Goal: Task Accomplishment & Management: Manage account settings

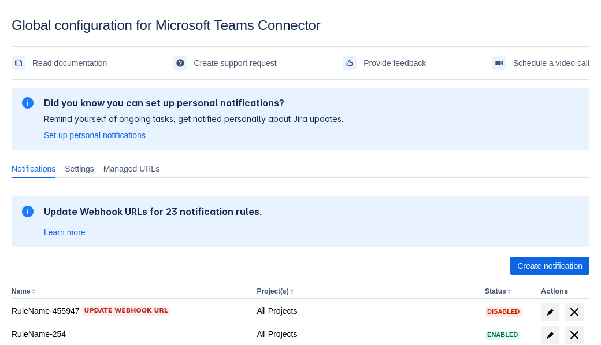
click at [550, 266] on span "Create notification" at bounding box center [550, 266] width 65 height 19
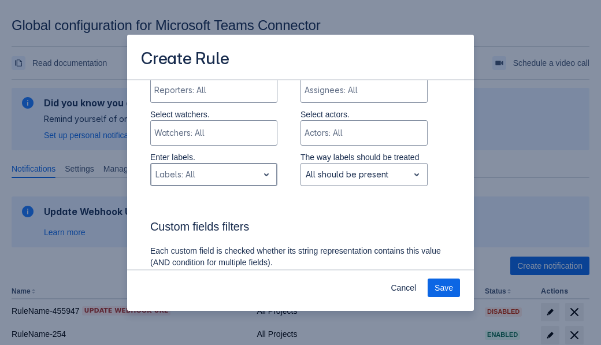
click at [213, 168] on div "Scrollable content" at bounding box center [205, 175] width 98 height 14
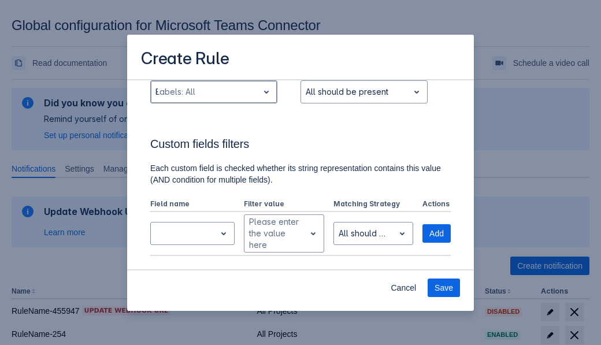
type input "825475_label"
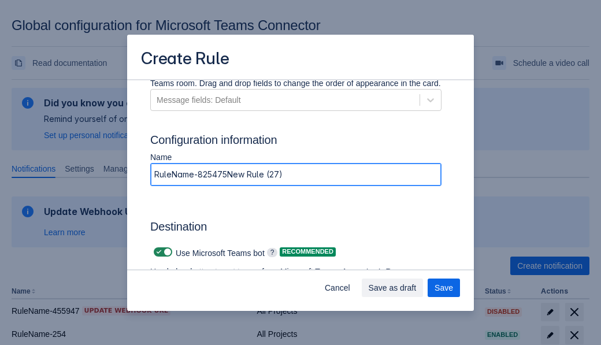
type input "RuleName-825475New Rule (27)"
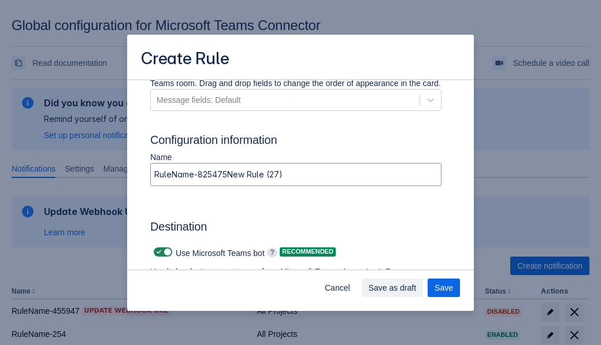
click at [157, 252] on span "Scrollable content" at bounding box center [158, 251] width 9 height 9
click at [157, 252] on input "Scrollable content" at bounding box center [158, 253] width 8 height 8
checkbox input "false"
type input "https://prod-74.westus.logic.azure.com:443/workflows/f11e74d8c9ca438c8769757d73…"
click at [444, 288] on span "Save" at bounding box center [444, 288] width 19 height 19
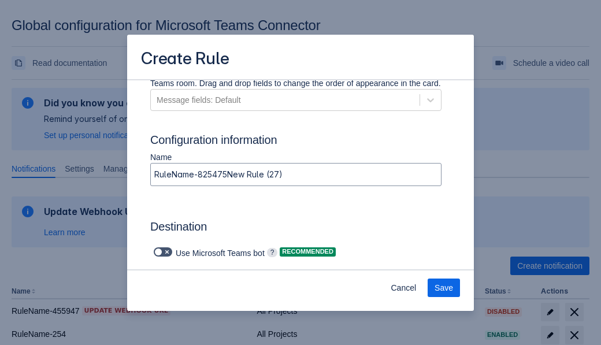
scroll to position [0, 0]
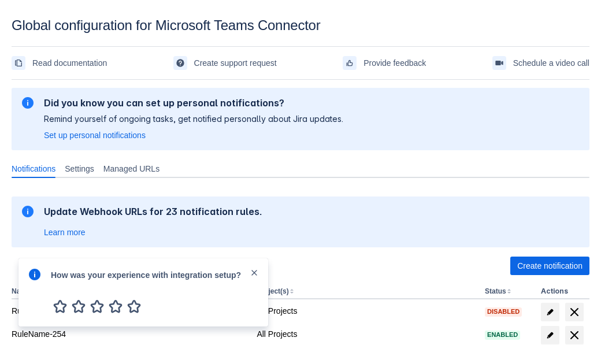
click at [38, 283] on div at bounding box center [35, 293] width 14 height 50
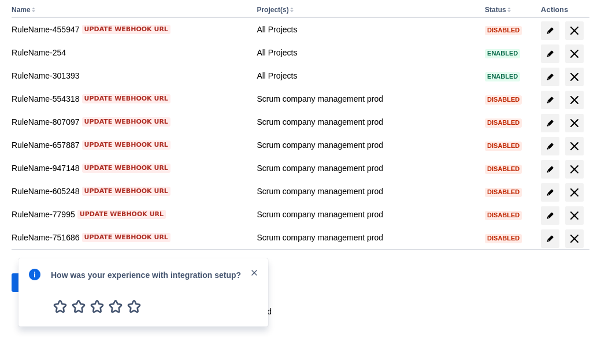
click at [38, 283] on div at bounding box center [35, 293] width 14 height 50
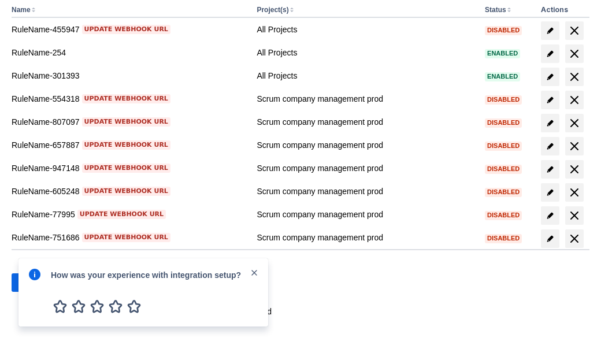
click at [38, 283] on div at bounding box center [35, 293] width 14 height 50
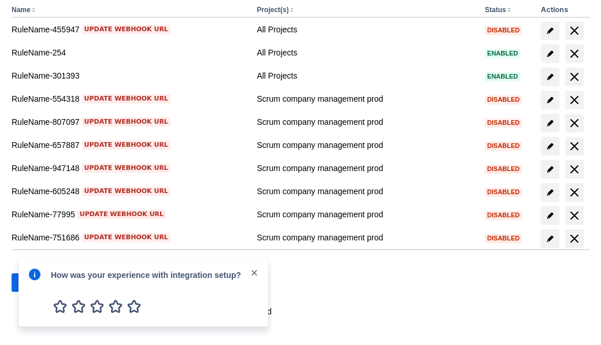
click at [38, 283] on div at bounding box center [35, 293] width 14 height 50
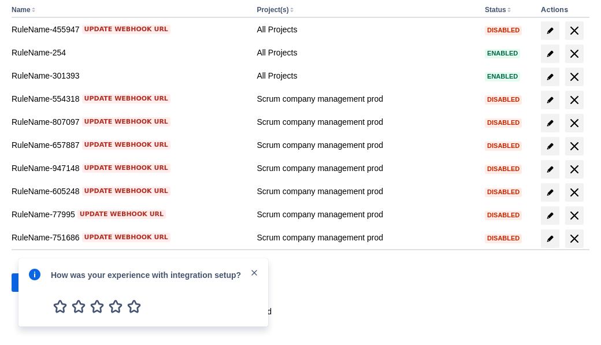
click at [38, 283] on div at bounding box center [35, 293] width 14 height 50
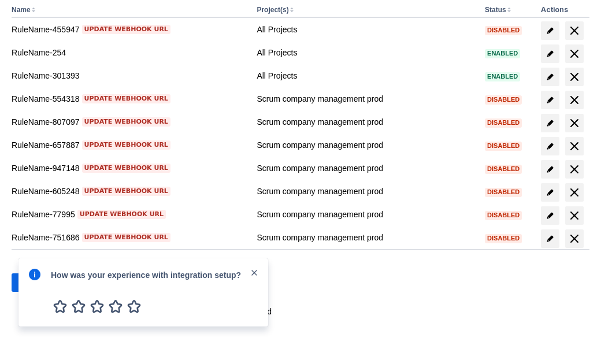
click at [38, 283] on div at bounding box center [35, 293] width 14 height 50
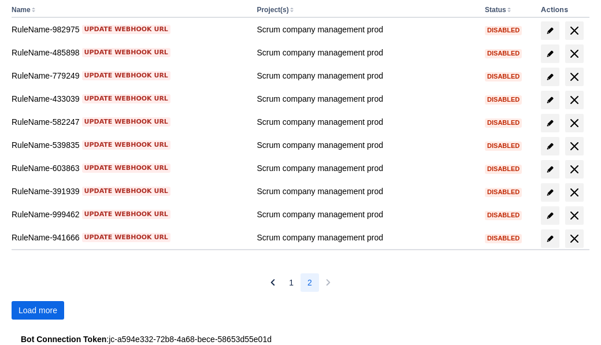
click at [38, 311] on span "Load more" at bounding box center [38, 310] width 39 height 19
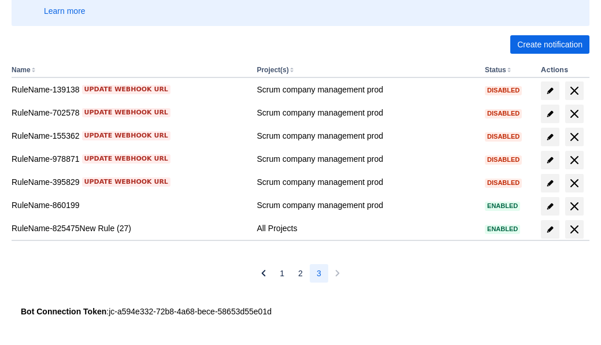
click at [574, 230] on span "delete" at bounding box center [575, 230] width 14 height 14
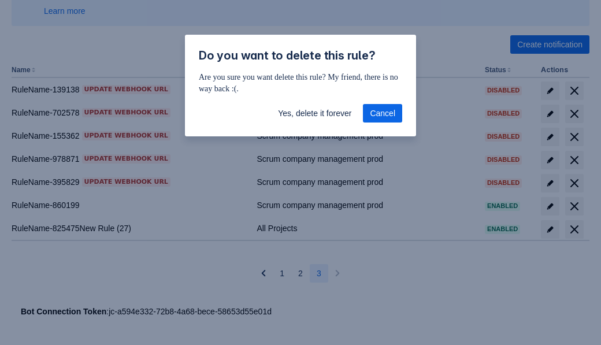
click at [315, 113] on span "Yes, delete it forever" at bounding box center [314, 113] width 73 height 19
